Goal: Information Seeking & Learning: Learn about a topic

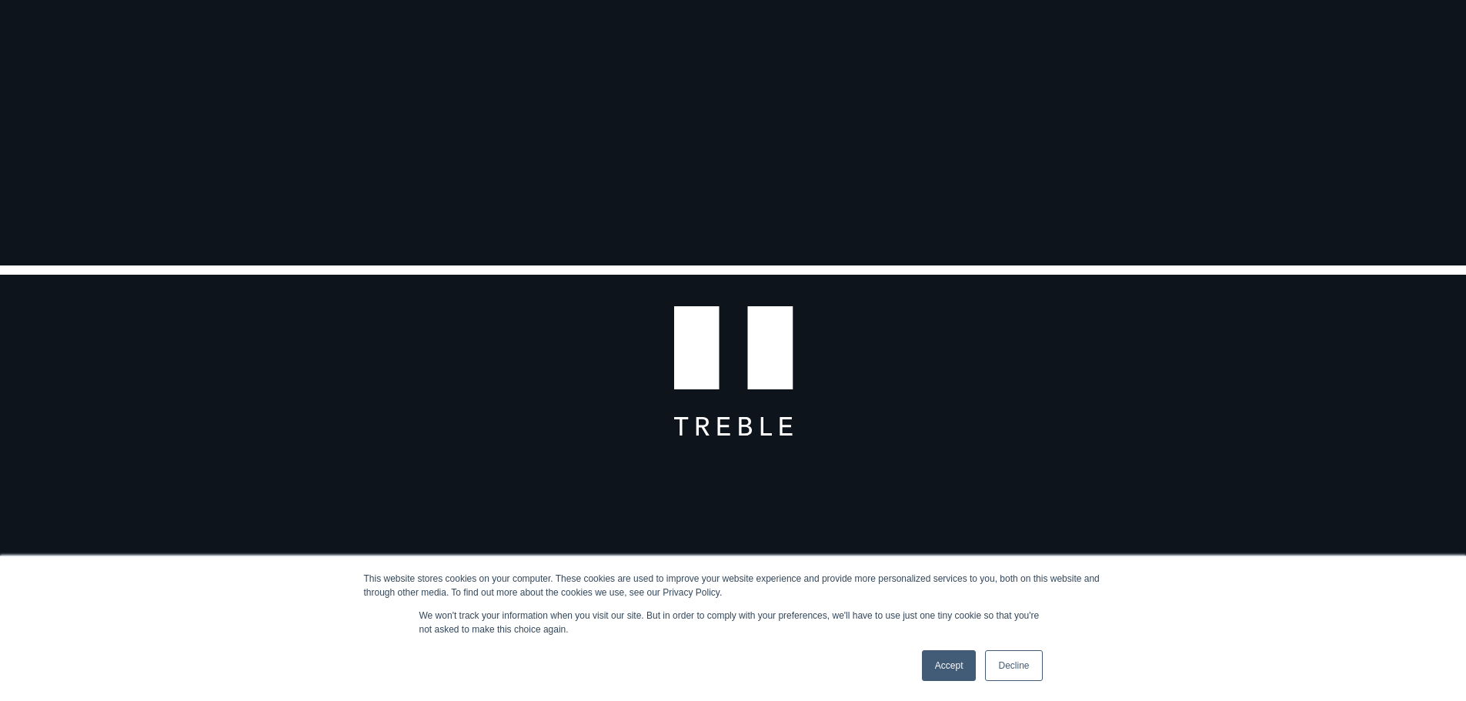
click at [947, 663] on link "Accept" at bounding box center [949, 665] width 55 height 31
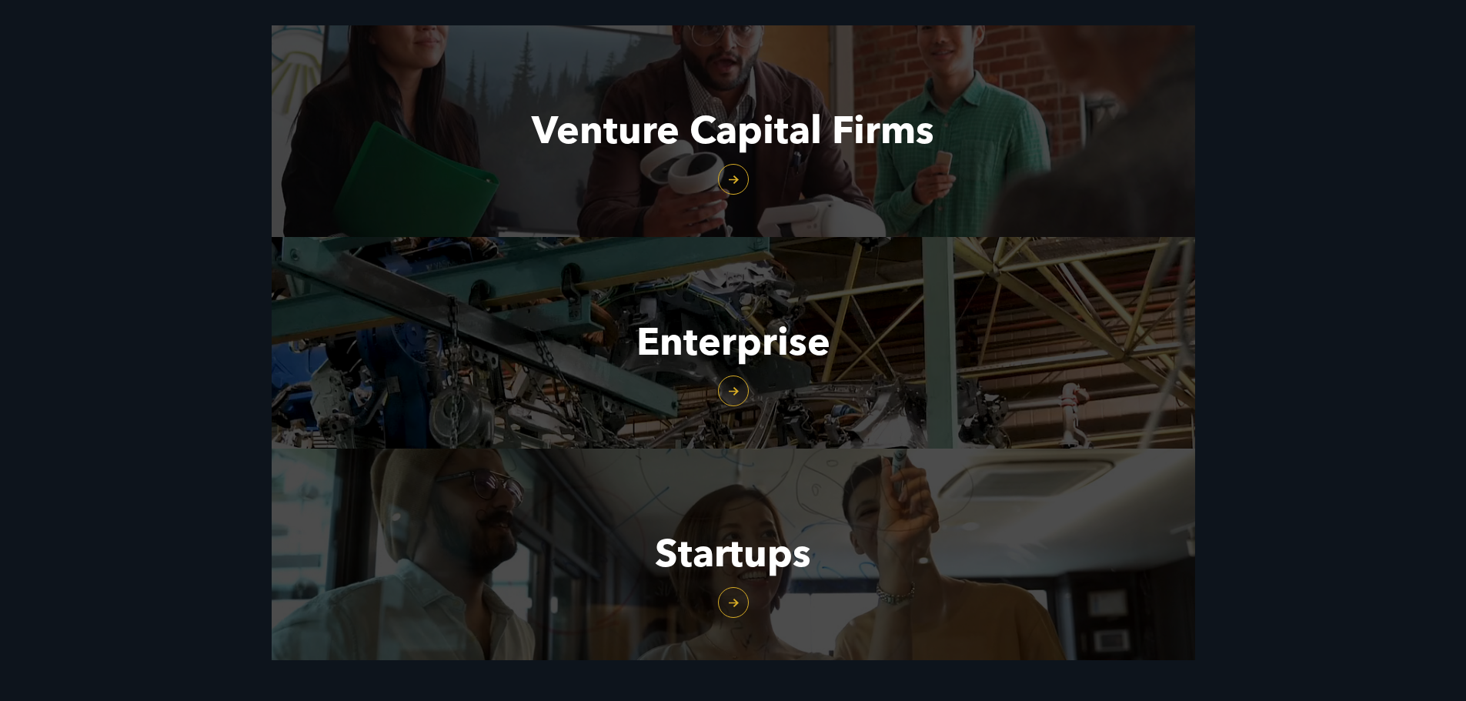
scroll to position [1770, 0]
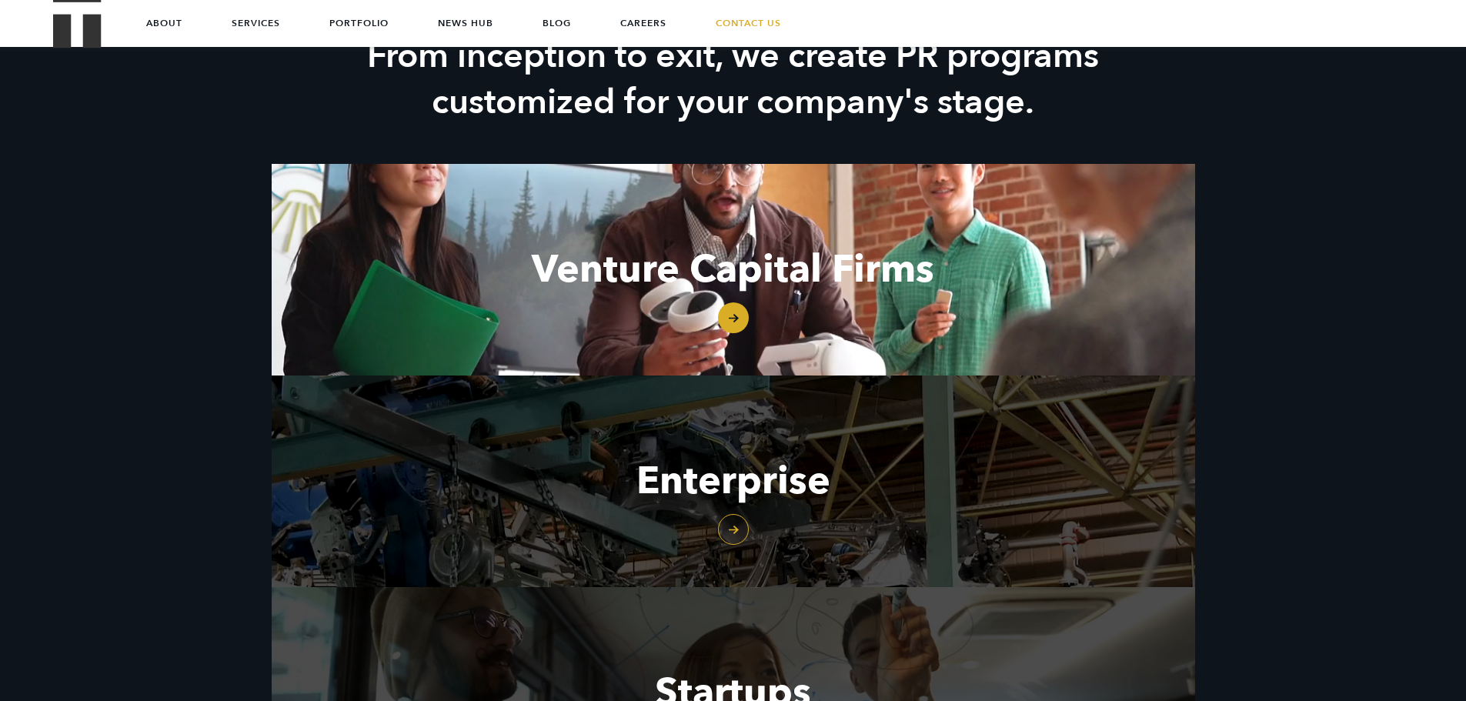
click at [742, 316] on link "Venture Capital Firms" at bounding box center [733, 270] width 923 height 212
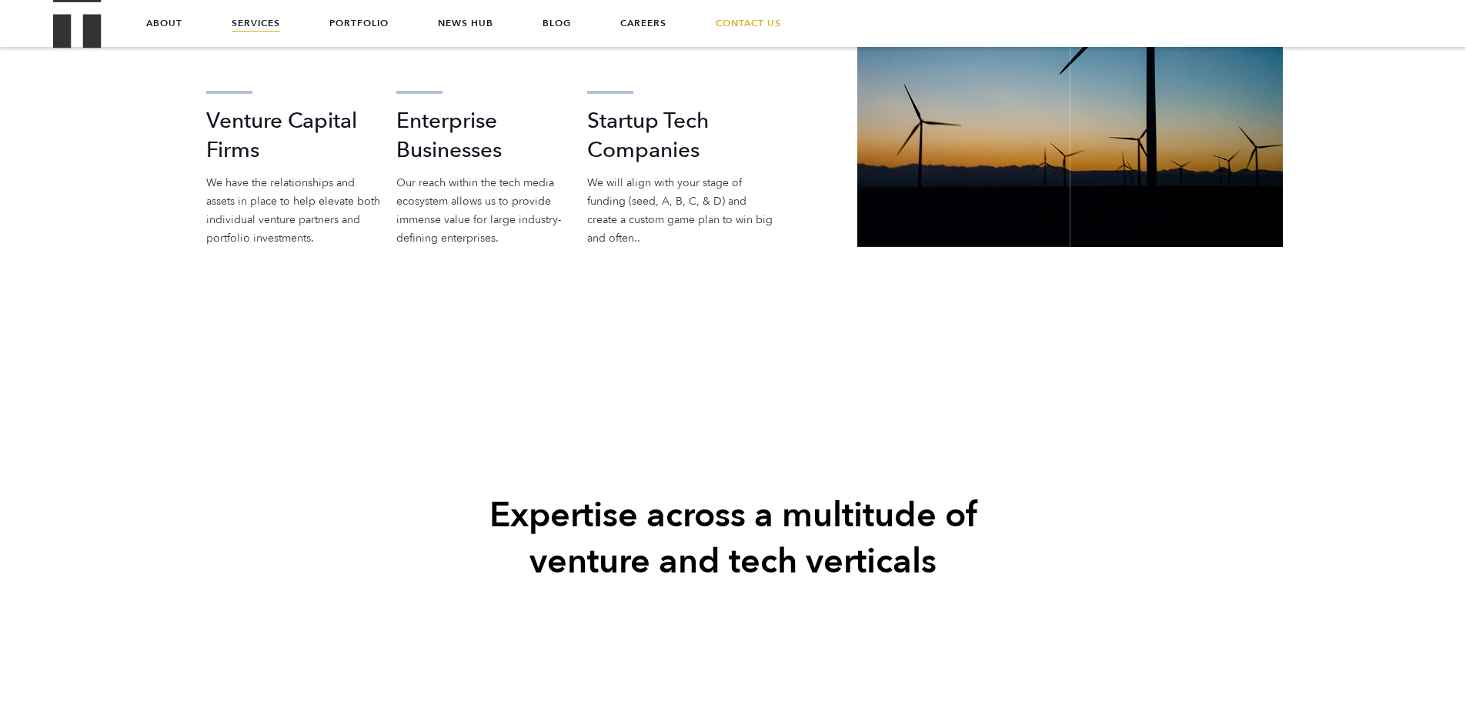
scroll to position [2535, 0]
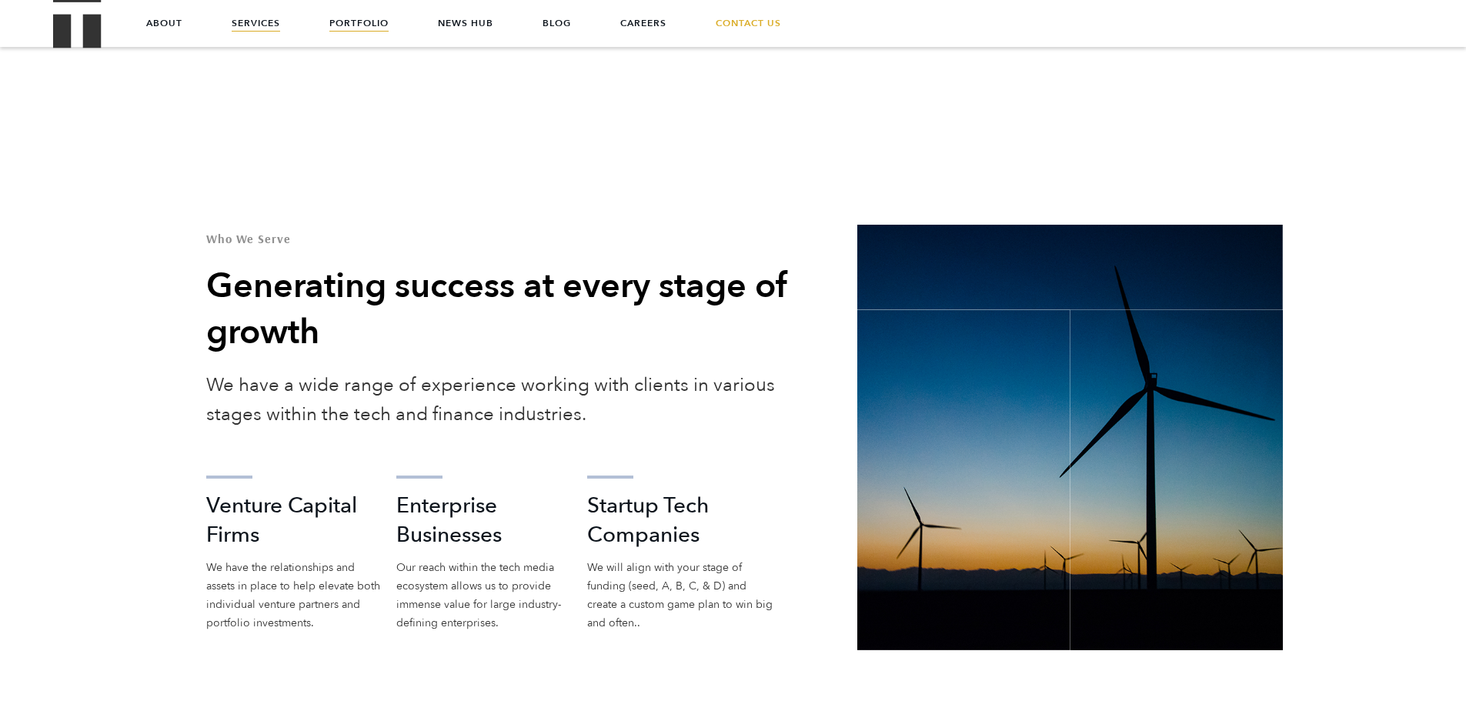
click at [372, 18] on link "Portfolio" at bounding box center [358, 23] width 59 height 46
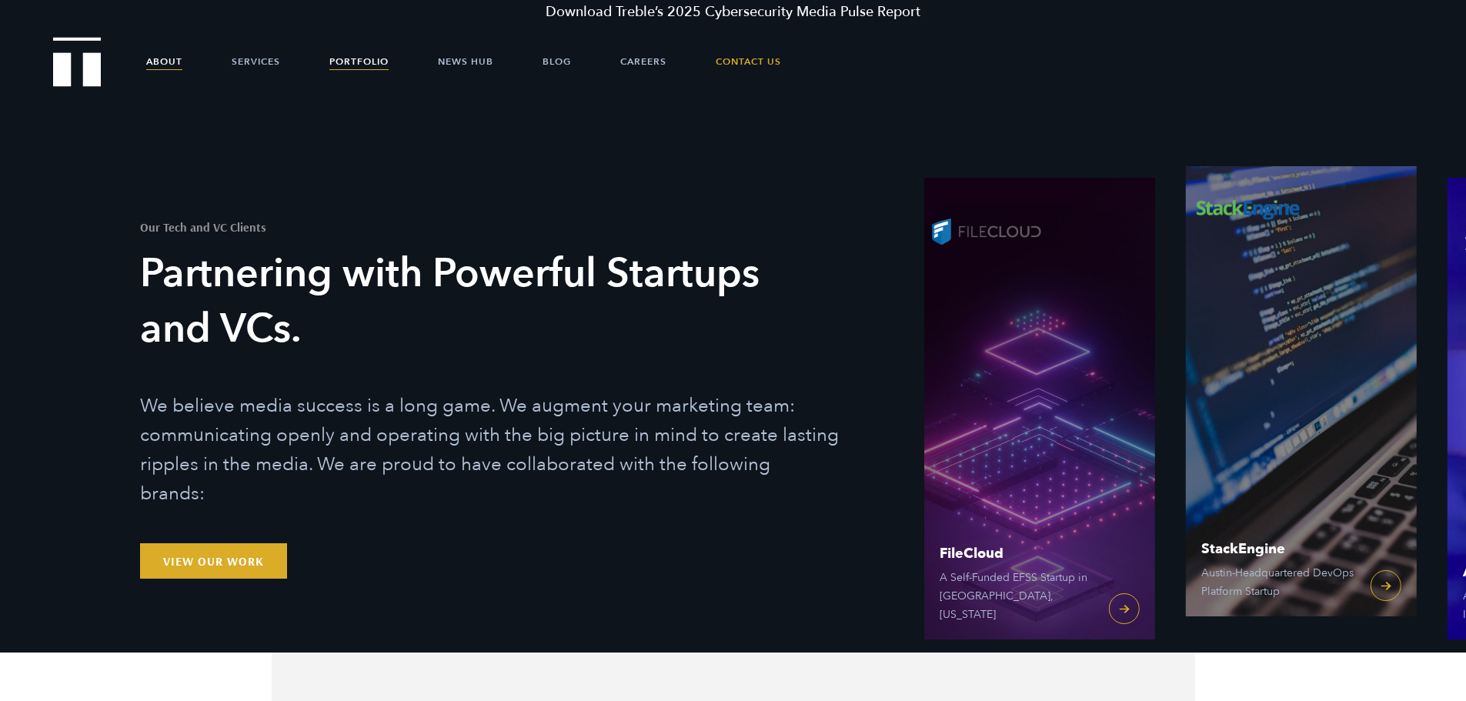
click at [152, 60] on link "About" at bounding box center [164, 61] width 36 height 46
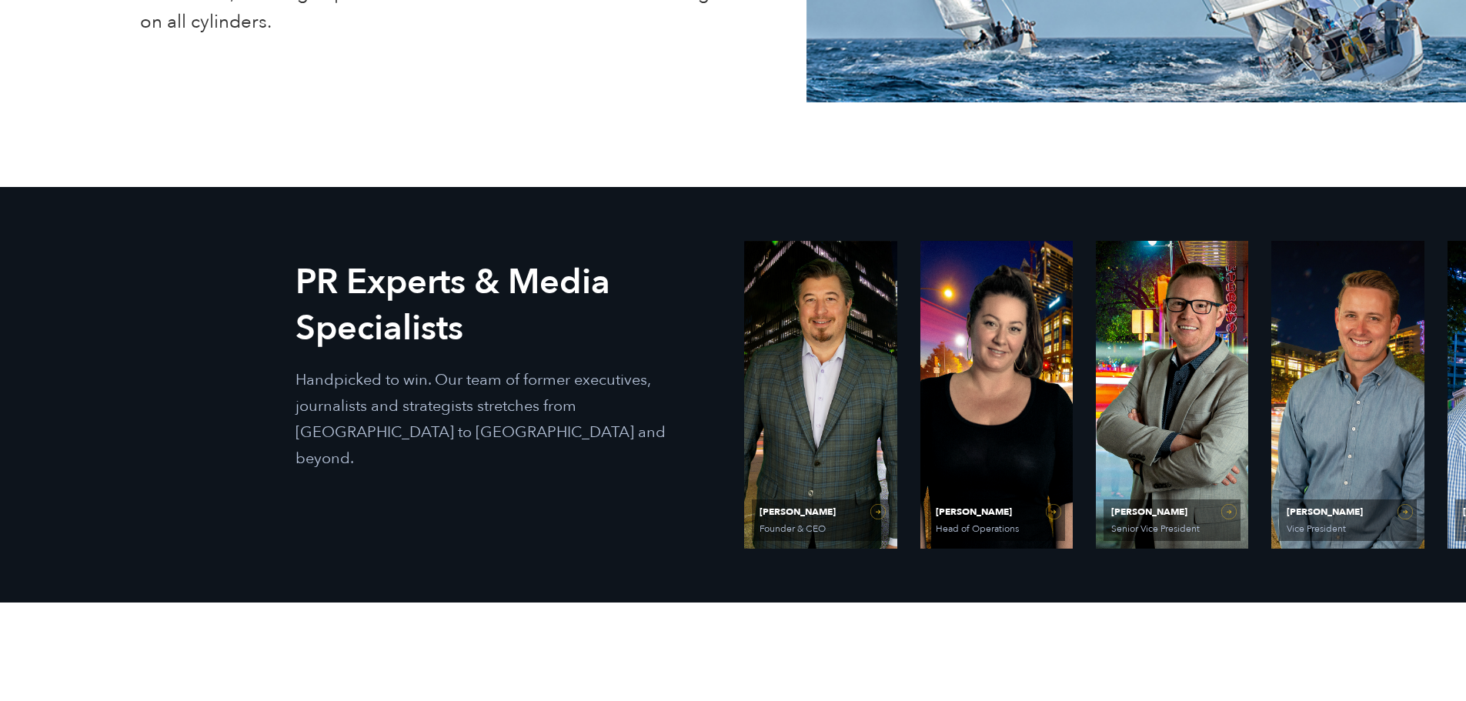
scroll to position [693, 0]
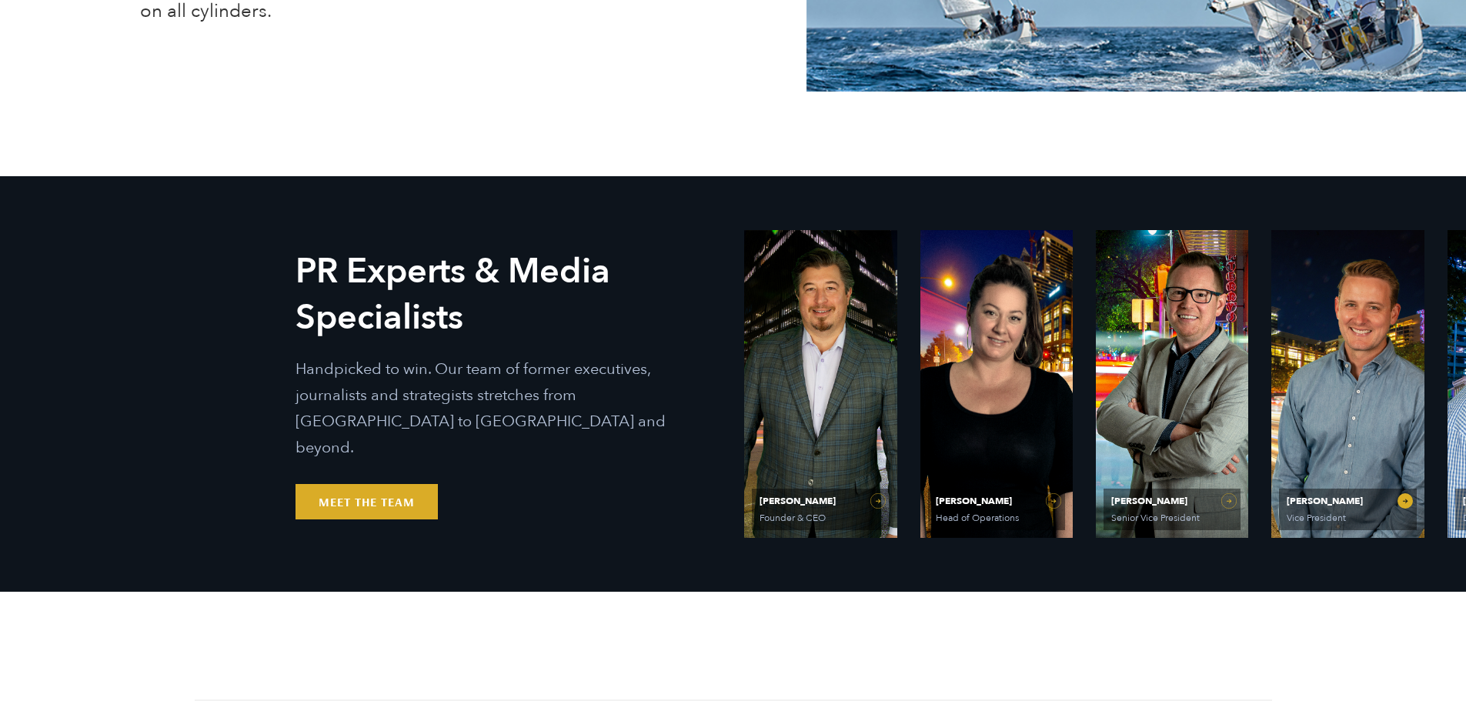
click at [1405, 499] on link "Will Kruisbrink Vice President" at bounding box center [1347, 384] width 152 height 308
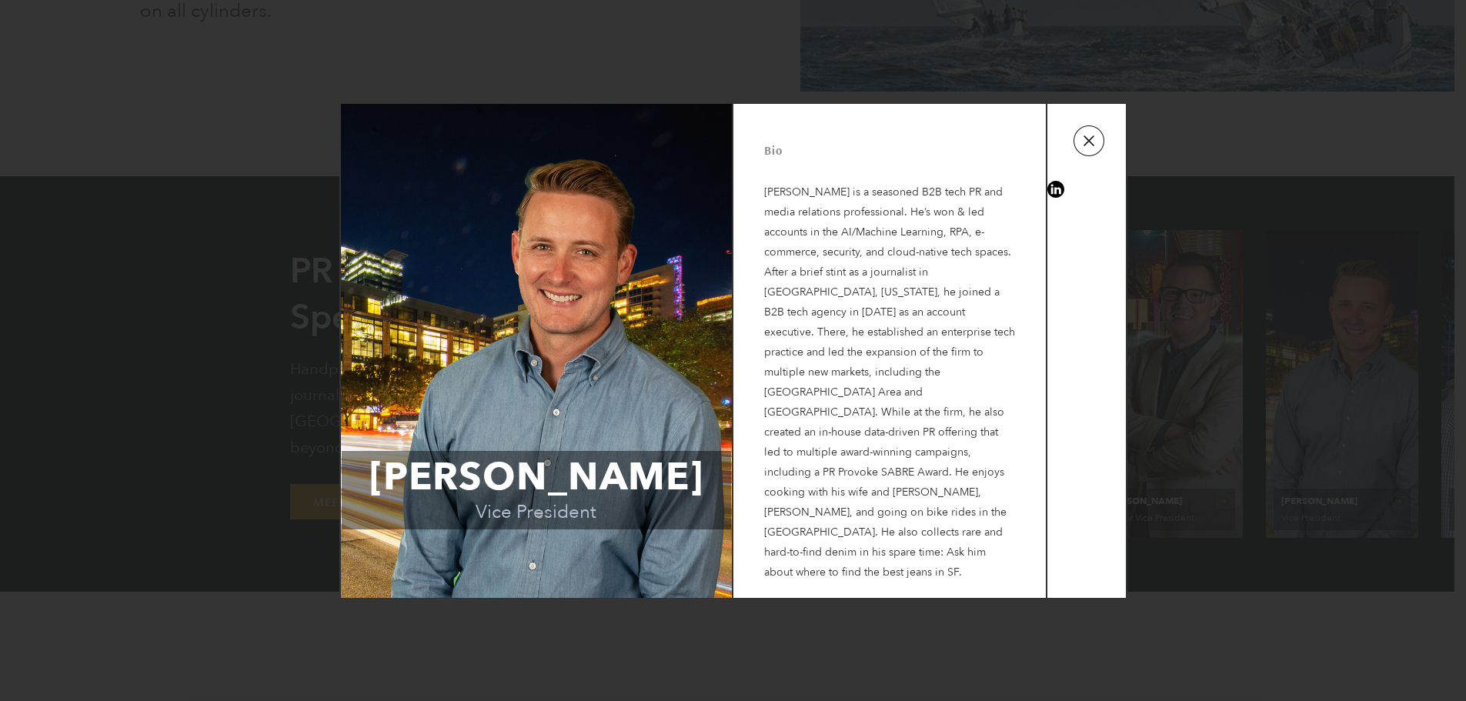
click at [1087, 142] on button "button" at bounding box center [1089, 140] width 31 height 31
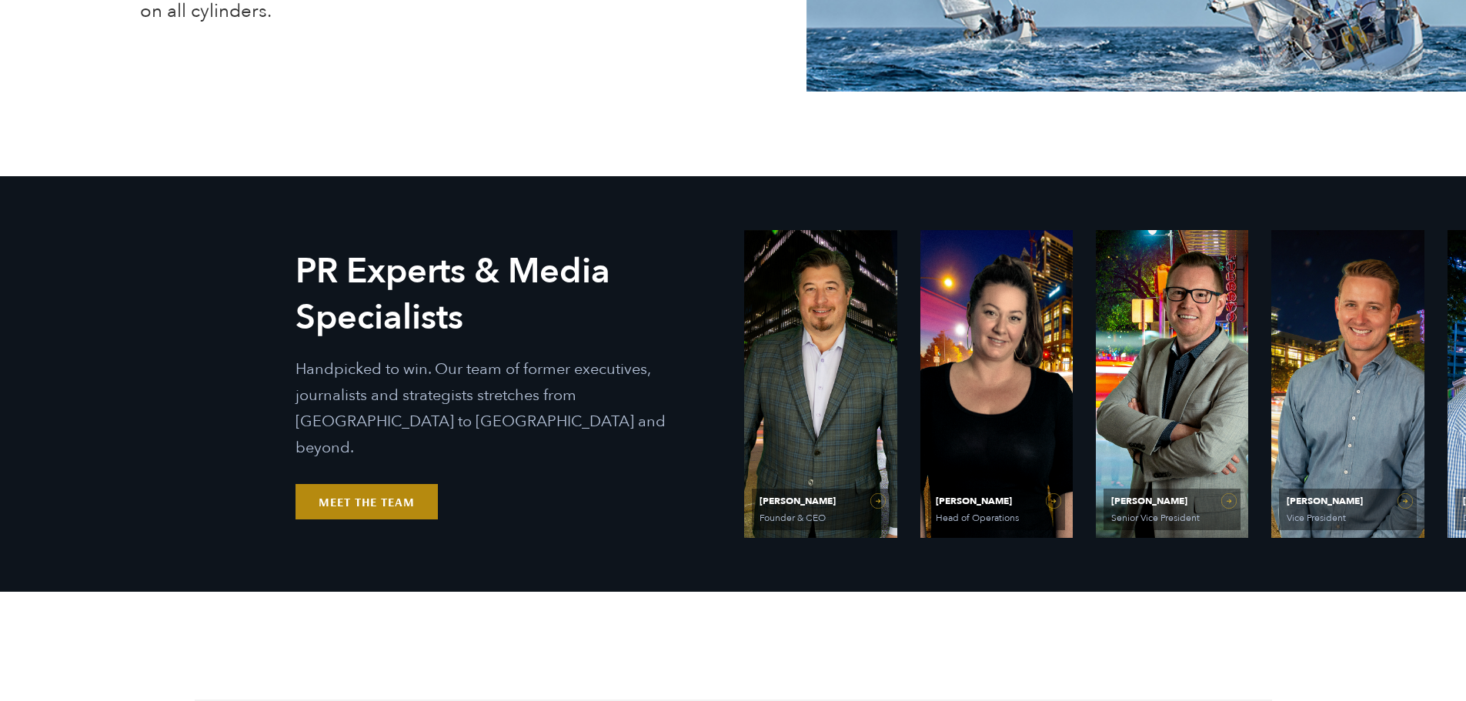
click at [372, 484] on link "Meet the Team" at bounding box center [367, 501] width 142 height 35
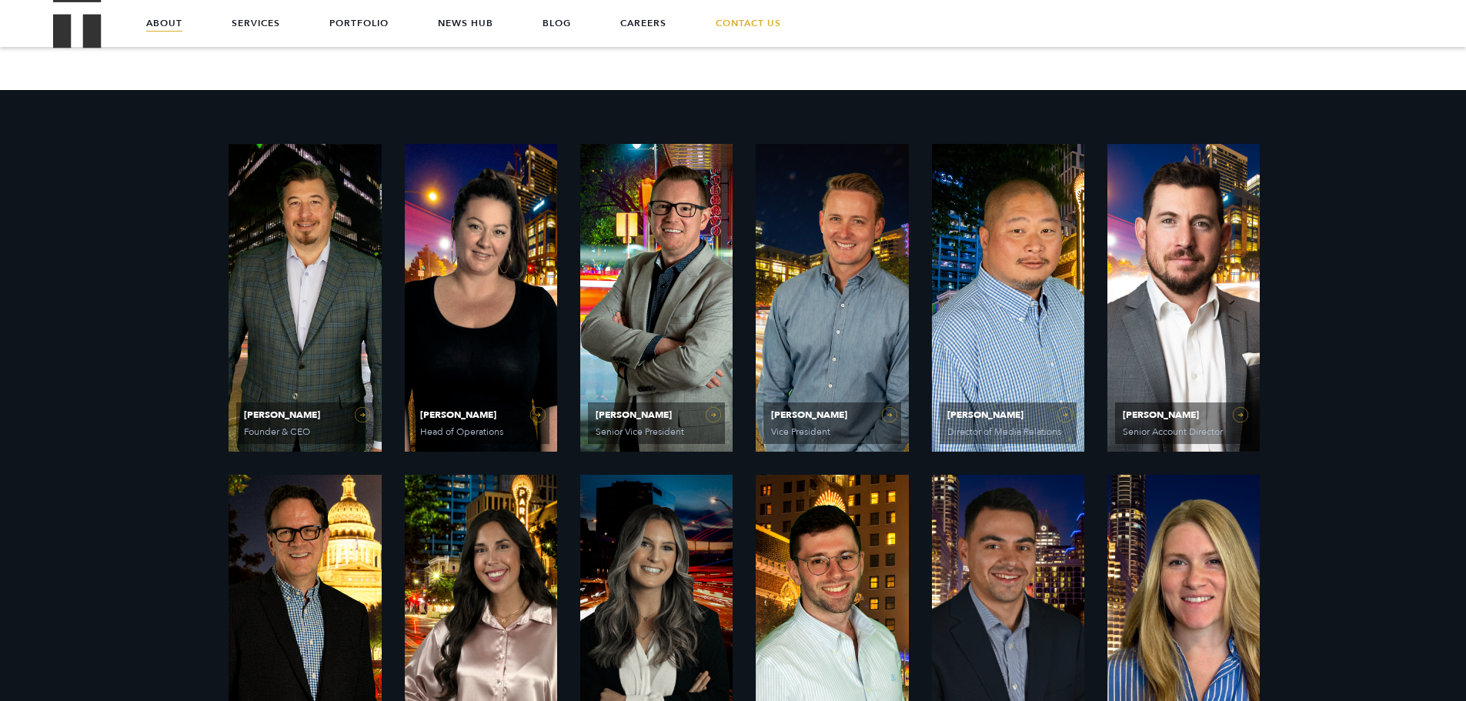
scroll to position [770, 0]
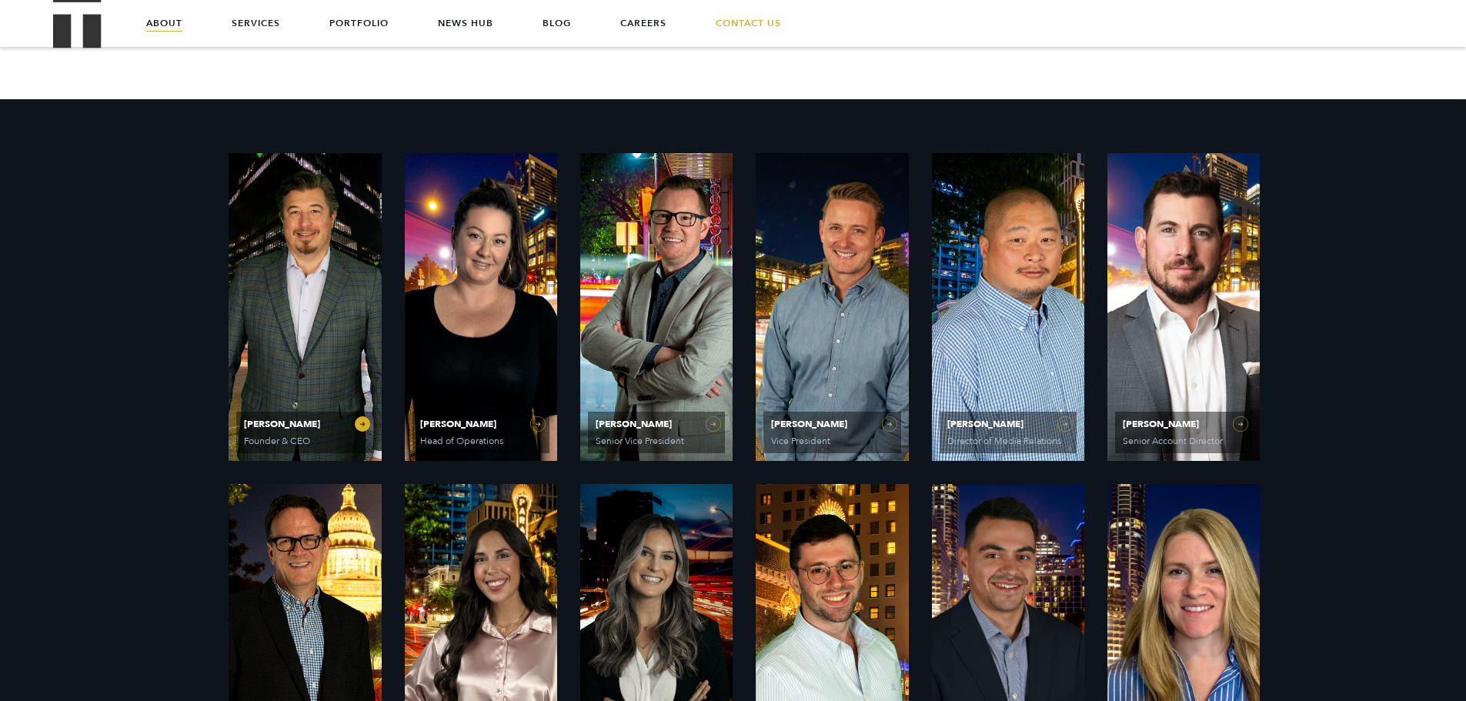
click at [287, 289] on link "Ethan Parker Founder & CEO" at bounding box center [305, 307] width 152 height 308
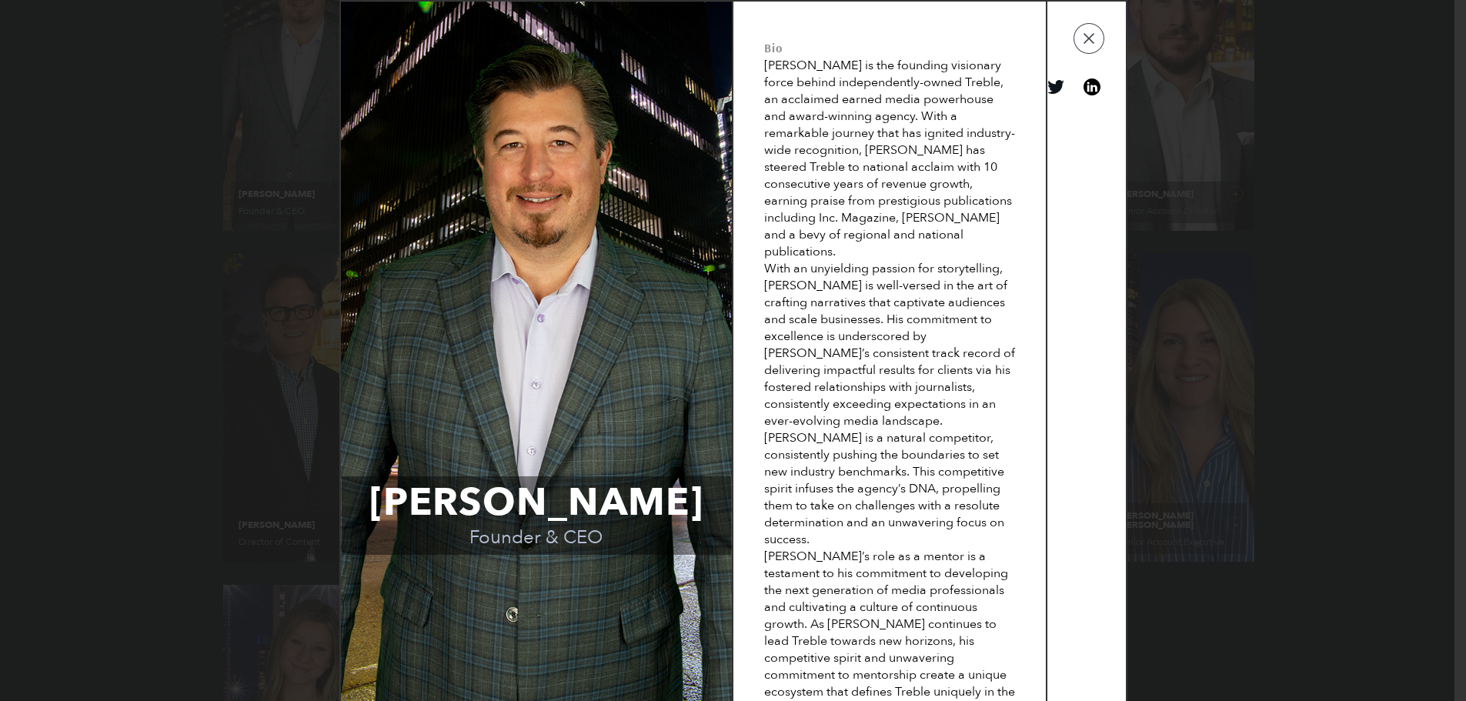
scroll to position [1000, 0]
click at [897, 442] on div "Ethan is a natural competitor, consistently pushing the boundaries to set new i…" at bounding box center [889, 488] width 251 height 119
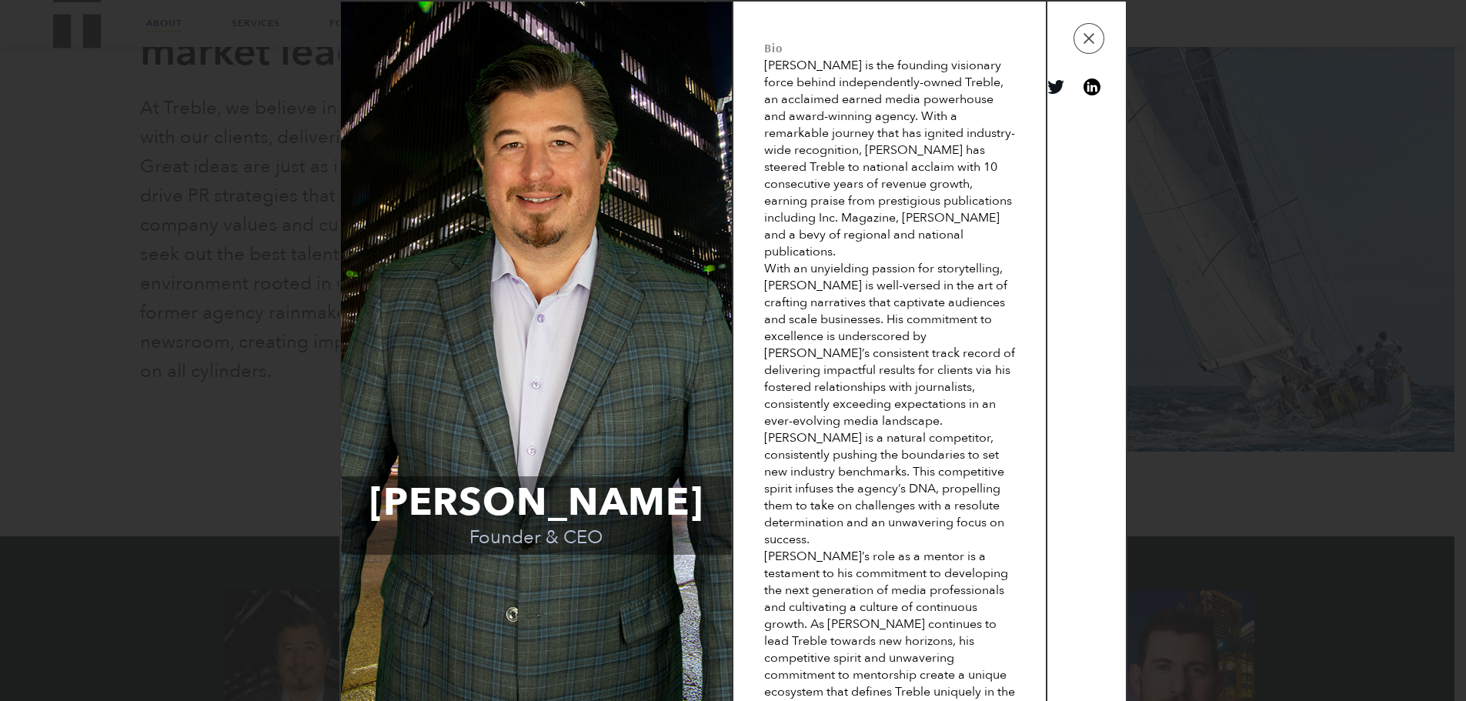
scroll to position [308, 0]
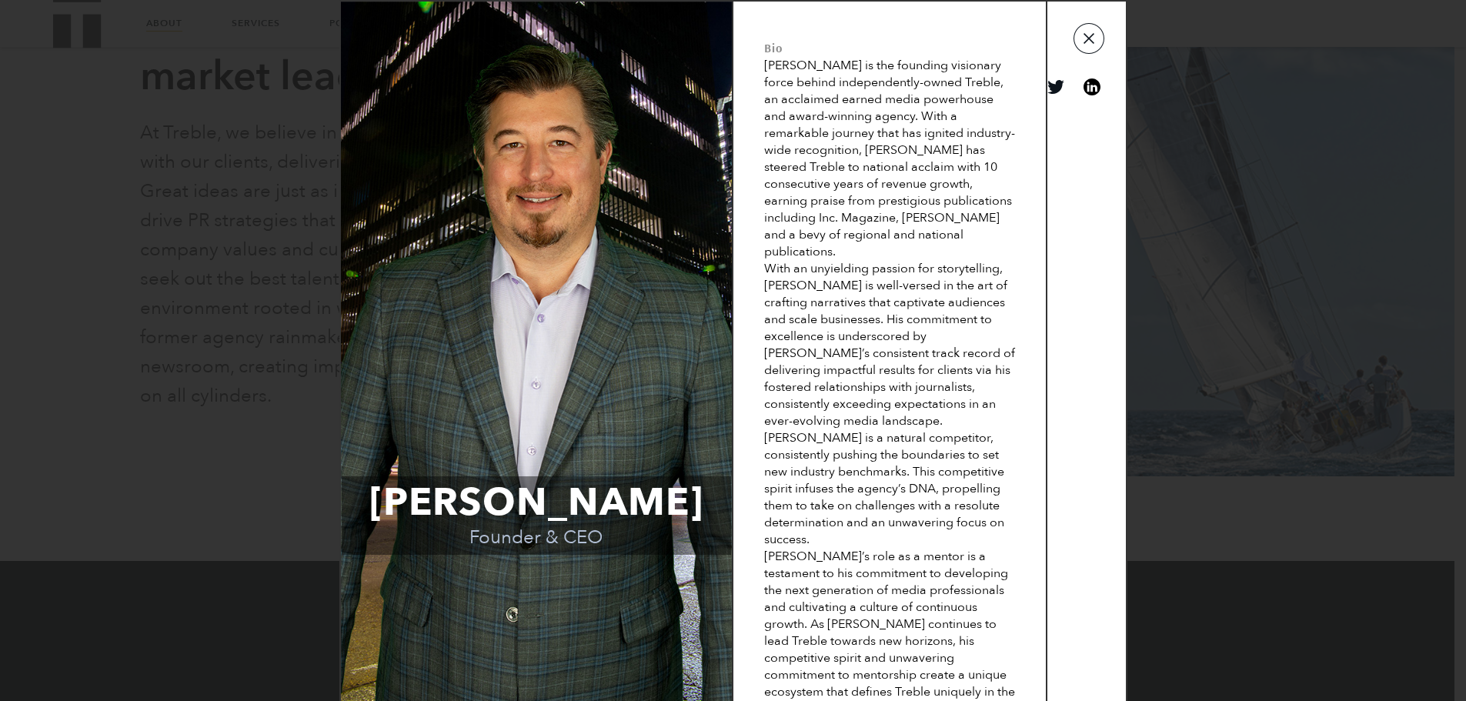
click at [1087, 33] on button "button" at bounding box center [1089, 38] width 31 height 31
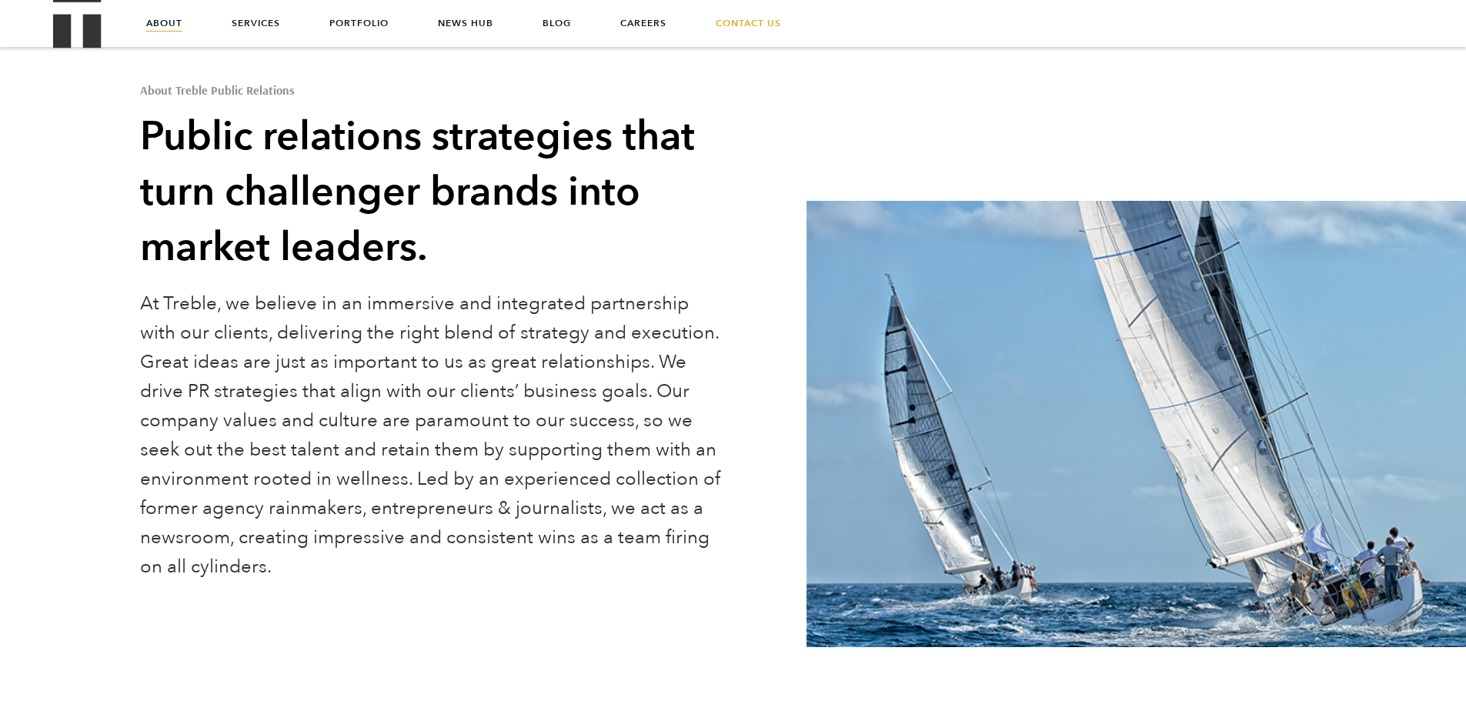
scroll to position [0, 0]
